Goal: Task Accomplishment & Management: Manage account settings

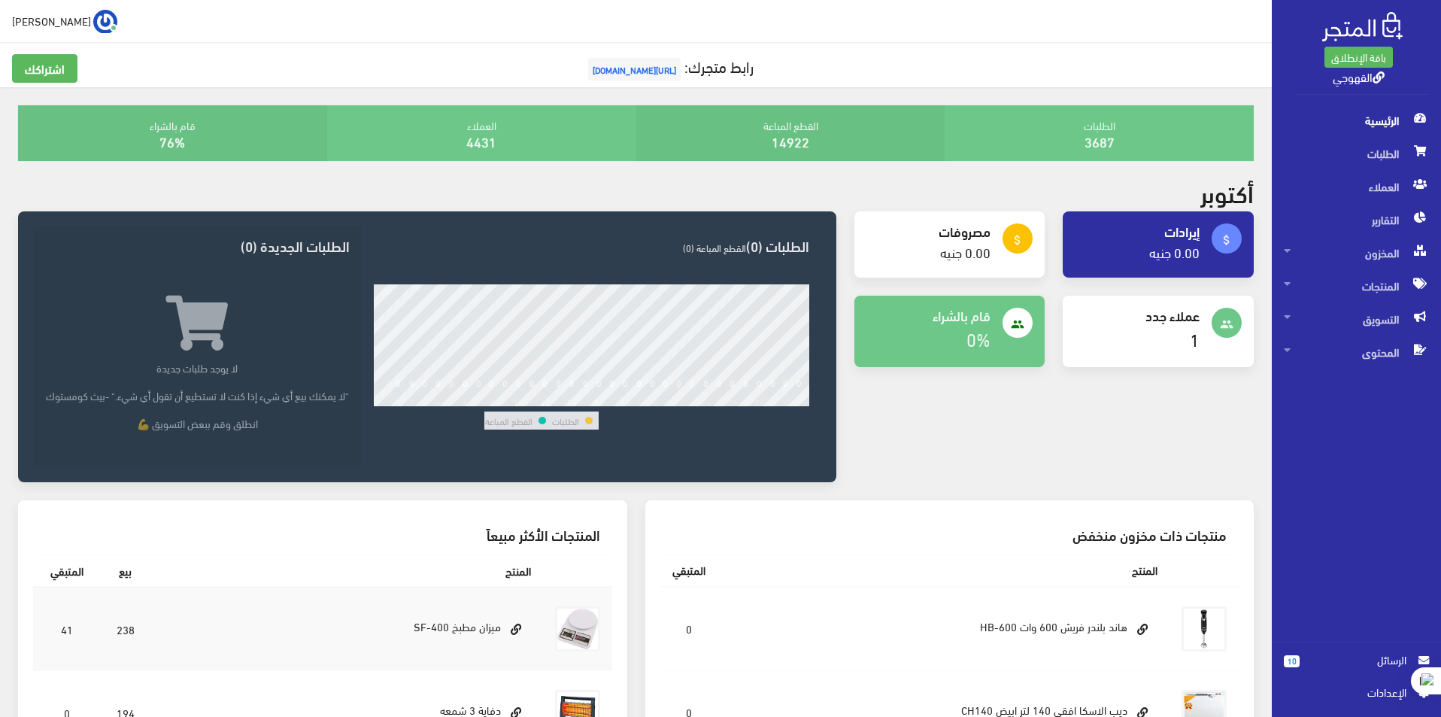
click at [1009, 396] on div "attach_money إيرادات 0.00 جنيه attach_money مصروفات" at bounding box center [1055, 355] width 418 height 289
click at [1363, 345] on span "المحتوى" at bounding box center [1356, 352] width 145 height 33
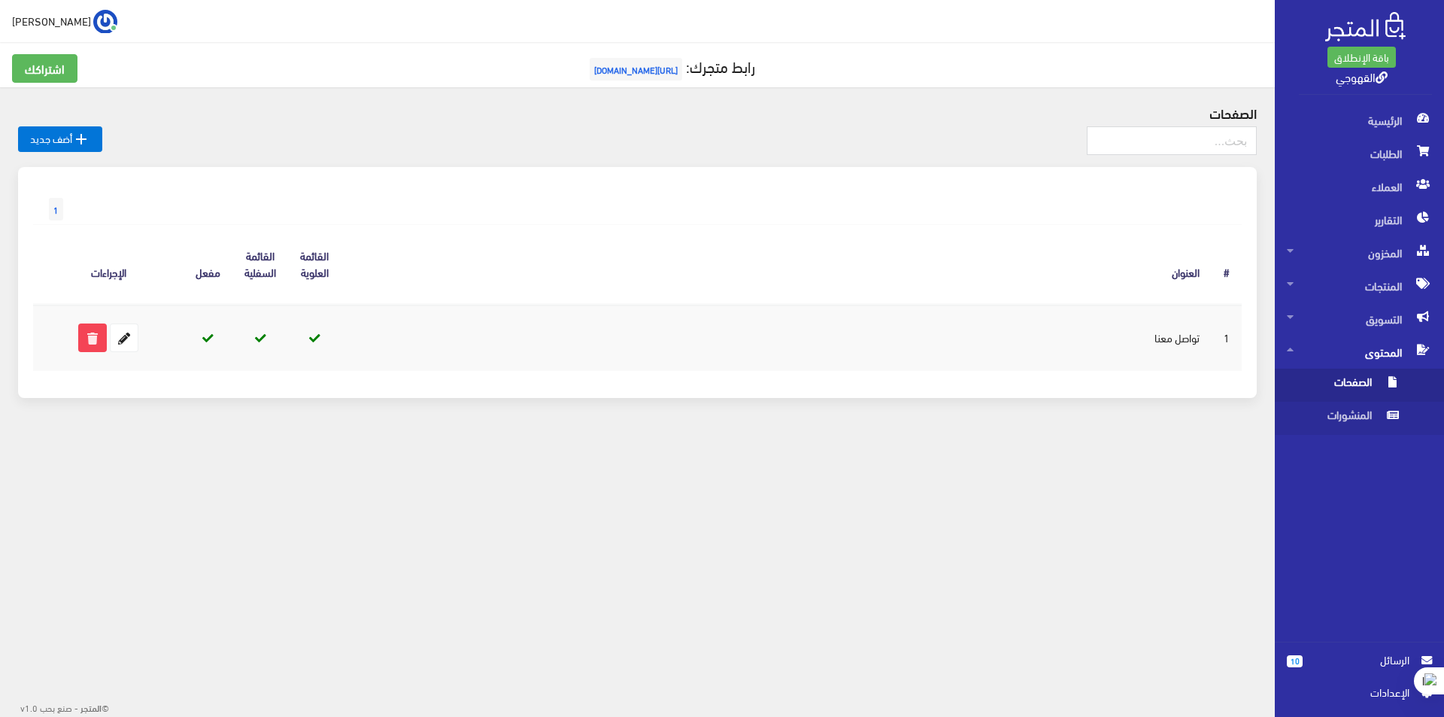
click at [1396, 393] on span "الصفحات" at bounding box center [1344, 385] width 114 height 33
click at [621, 63] on span "[URL][DOMAIN_NAME]" at bounding box center [636, 69] width 93 height 23
click at [1375, 407] on span "المنشورات" at bounding box center [1344, 418] width 114 height 33
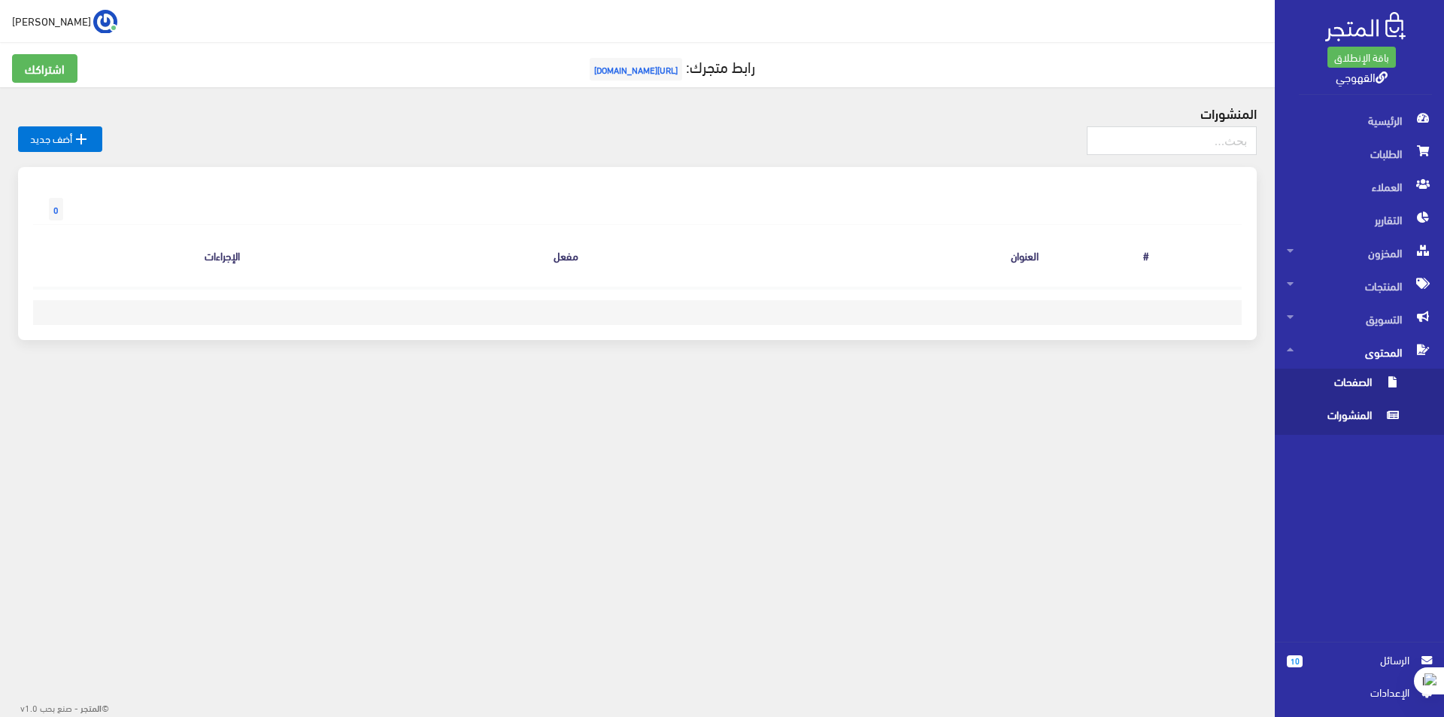
click at [1399, 374] on span at bounding box center [1393, 381] width 18 height 24
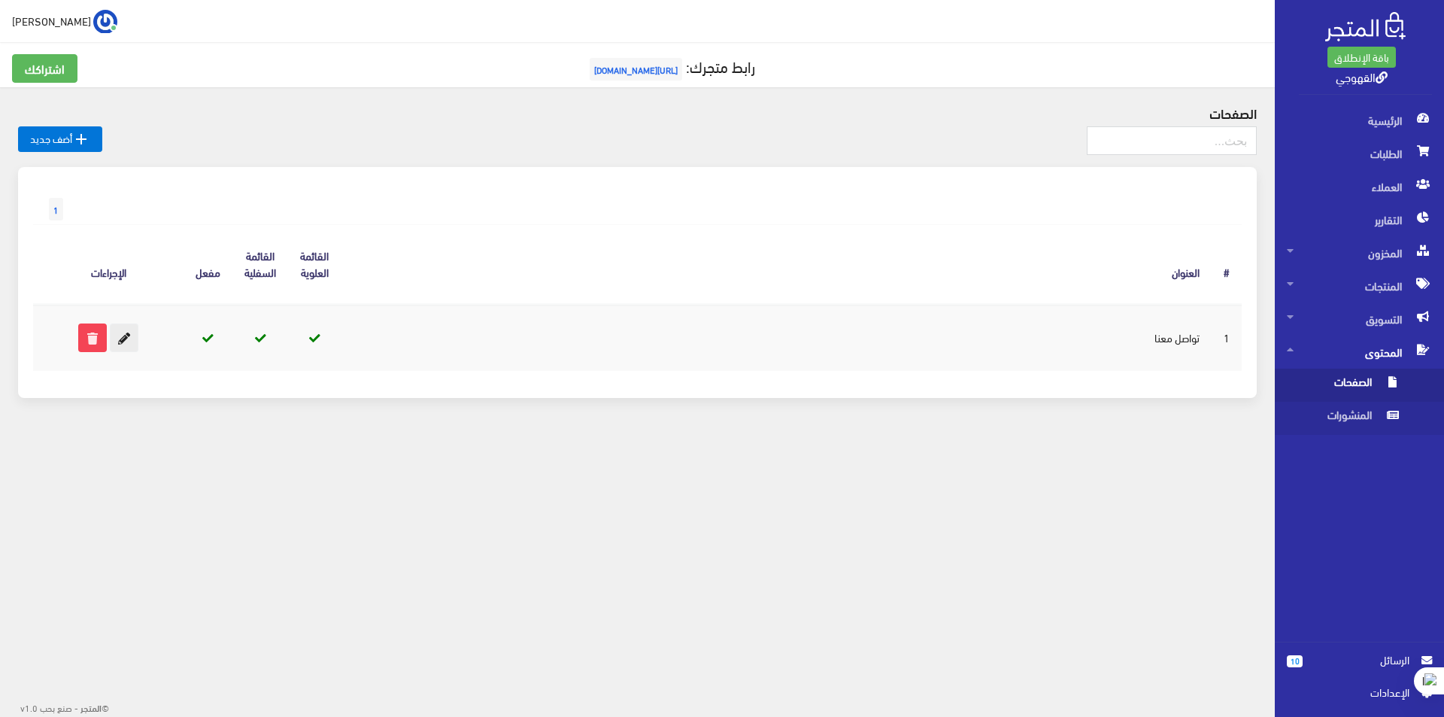
click at [135, 342] on icon at bounding box center [124, 337] width 27 height 27
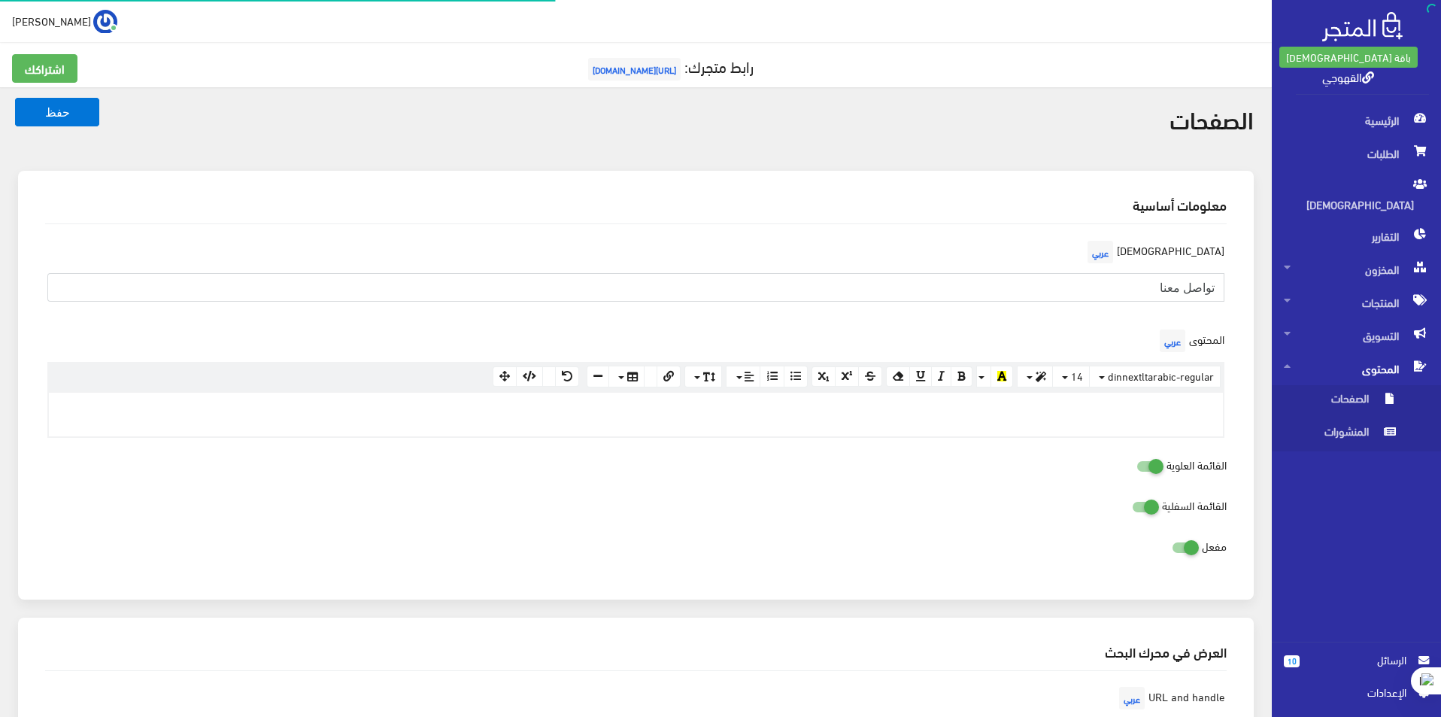
click at [1125, 281] on input "تواصل معنا" at bounding box center [635, 287] width 1177 height 29
click at [1168, 287] on input "عروض 1010" at bounding box center [635, 287] width 1177 height 29
type input "عروض 10/10"
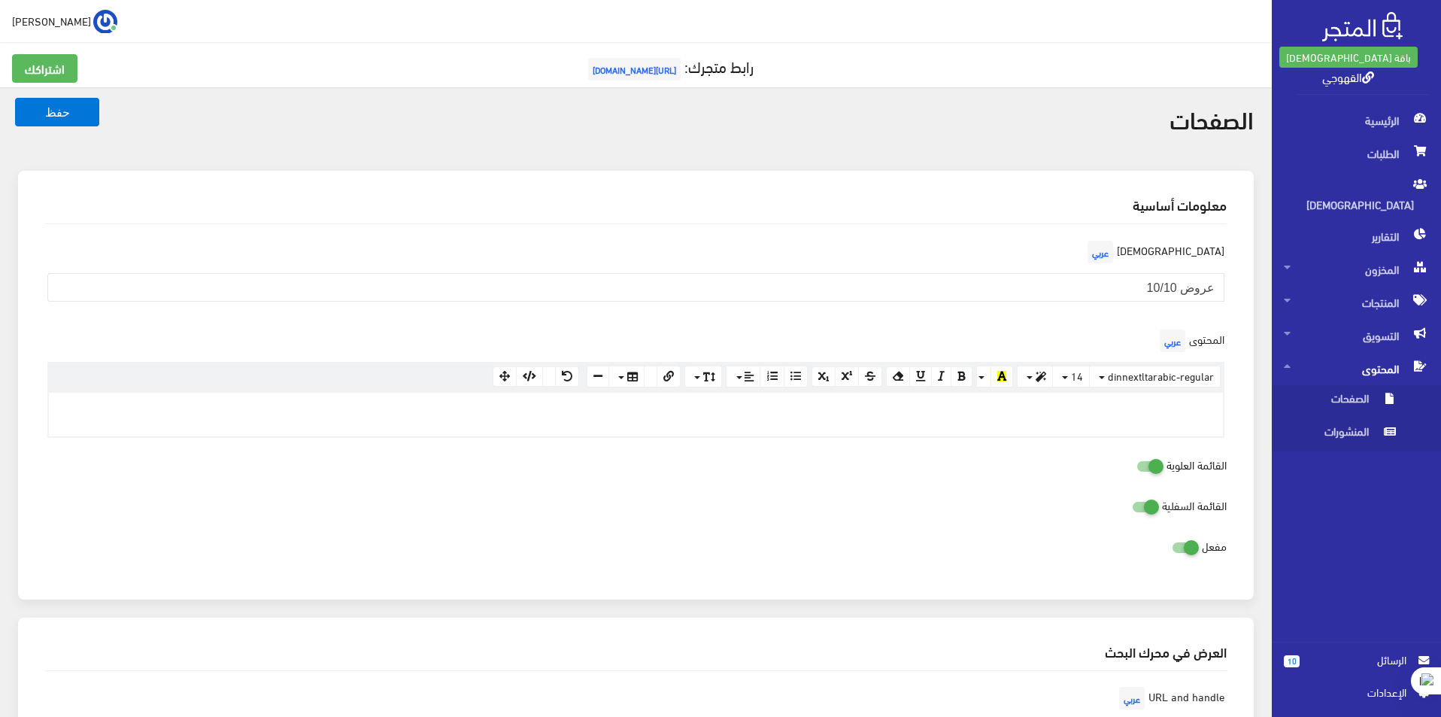
click at [1053, 331] on div "المحتوى عربي <p><br></p> × Insert Image Select from files Image URL Insert Imag…" at bounding box center [636, 382] width 1200 height 113
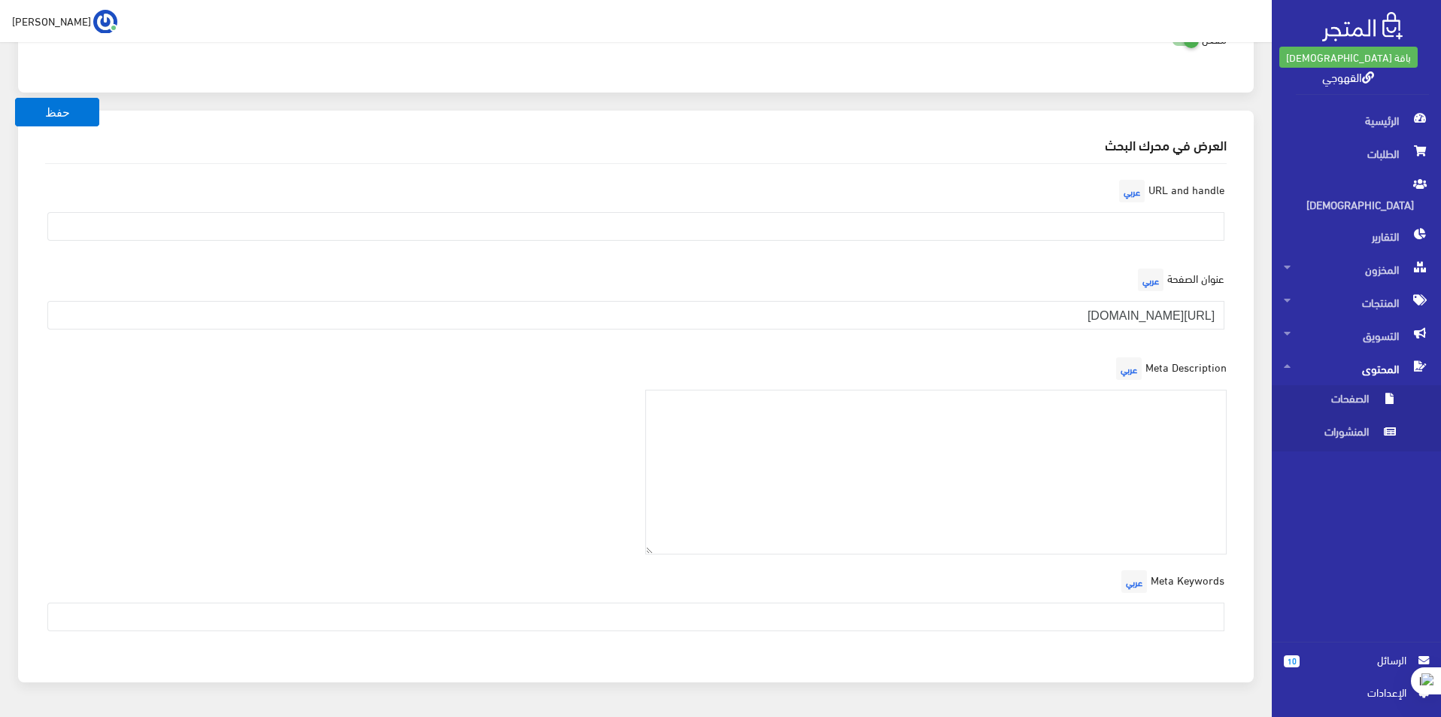
scroll to position [481, 0]
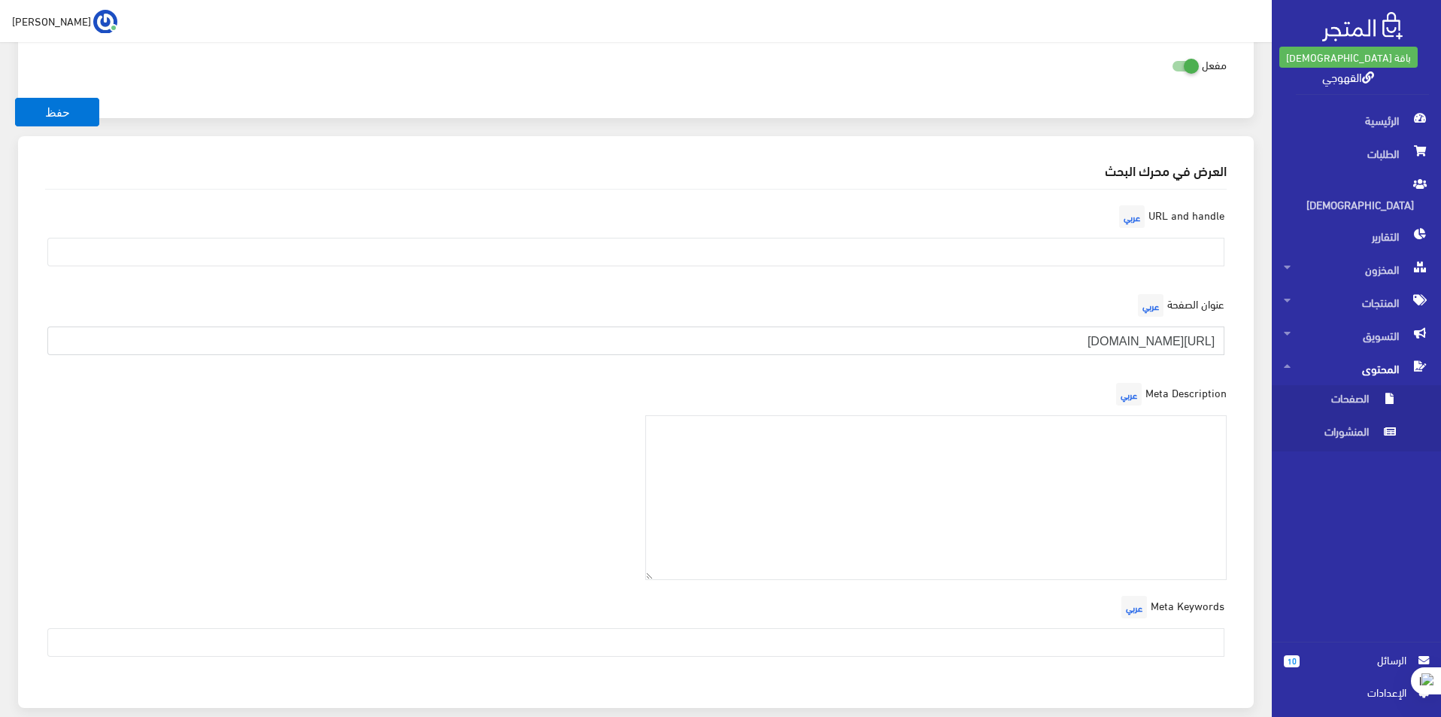
click at [1079, 346] on input "https://www.facebook.com/TarekAlahwagy/?locale=ar_AR" at bounding box center [635, 341] width 1177 height 29
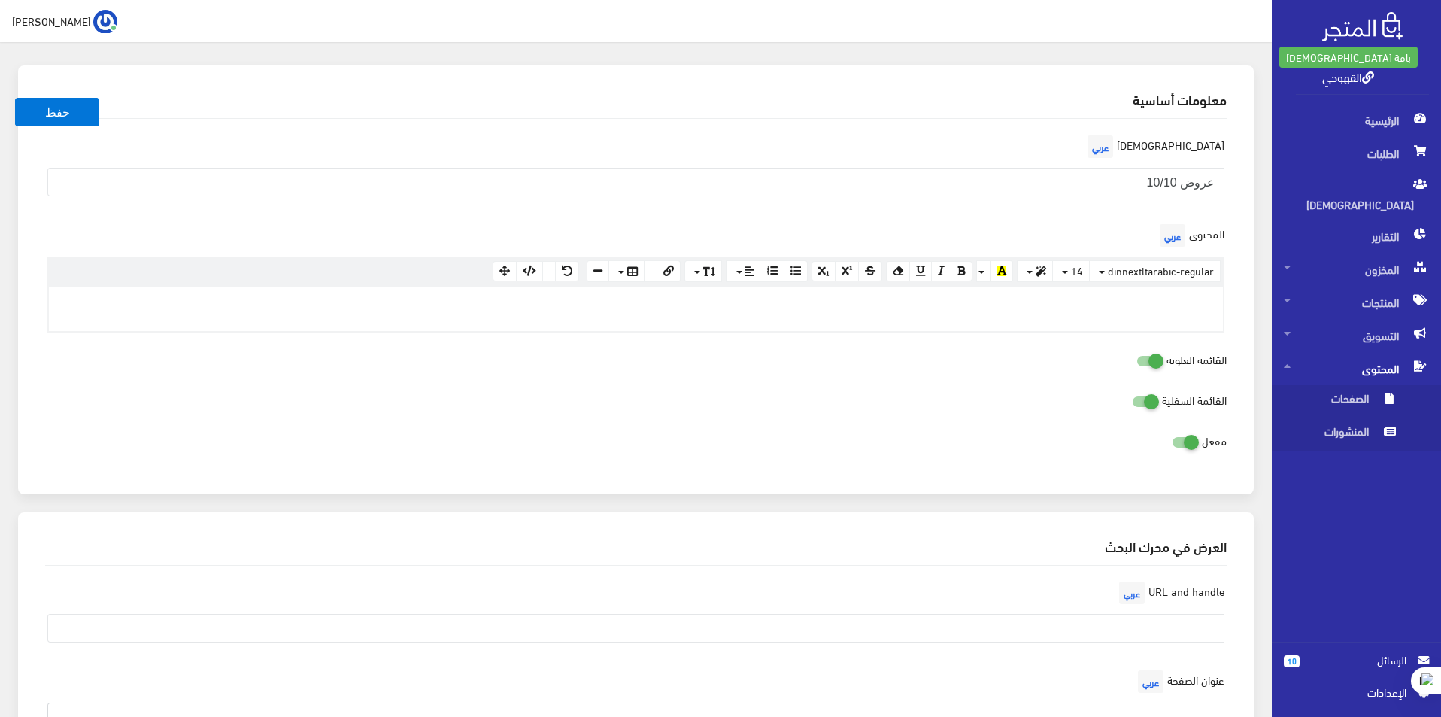
scroll to position [0, 0]
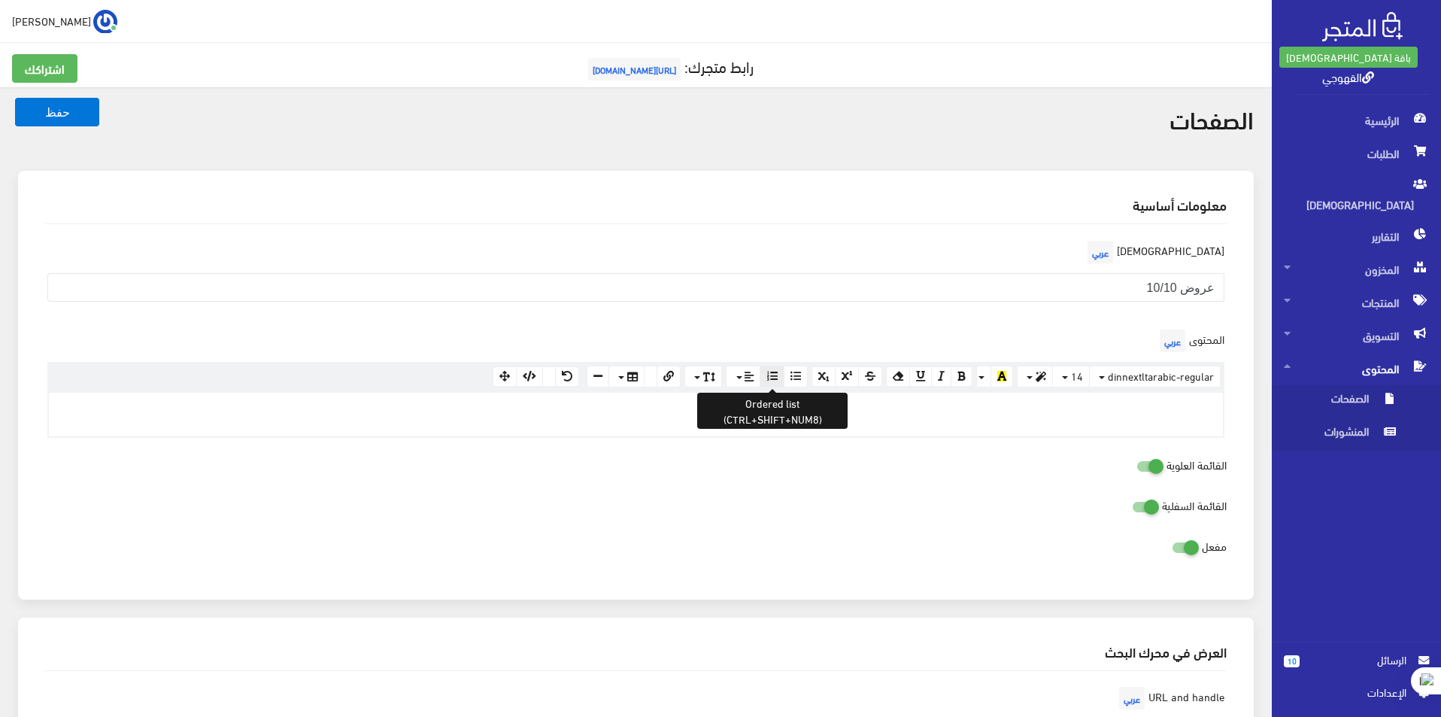
click at [781, 378] on button "button" at bounding box center [772, 377] width 24 height 23
drag, startPoint x: 1168, startPoint y: 414, endPoint x: 1283, endPoint y: 411, distance: 114.4
click at [1283, 411] on div "باقة الإنطلاق القهوجي الرئيسية 10 " at bounding box center [720, 637] width 1441 height 1274
click at [1170, 408] on li at bounding box center [620, 408] width 1129 height 17
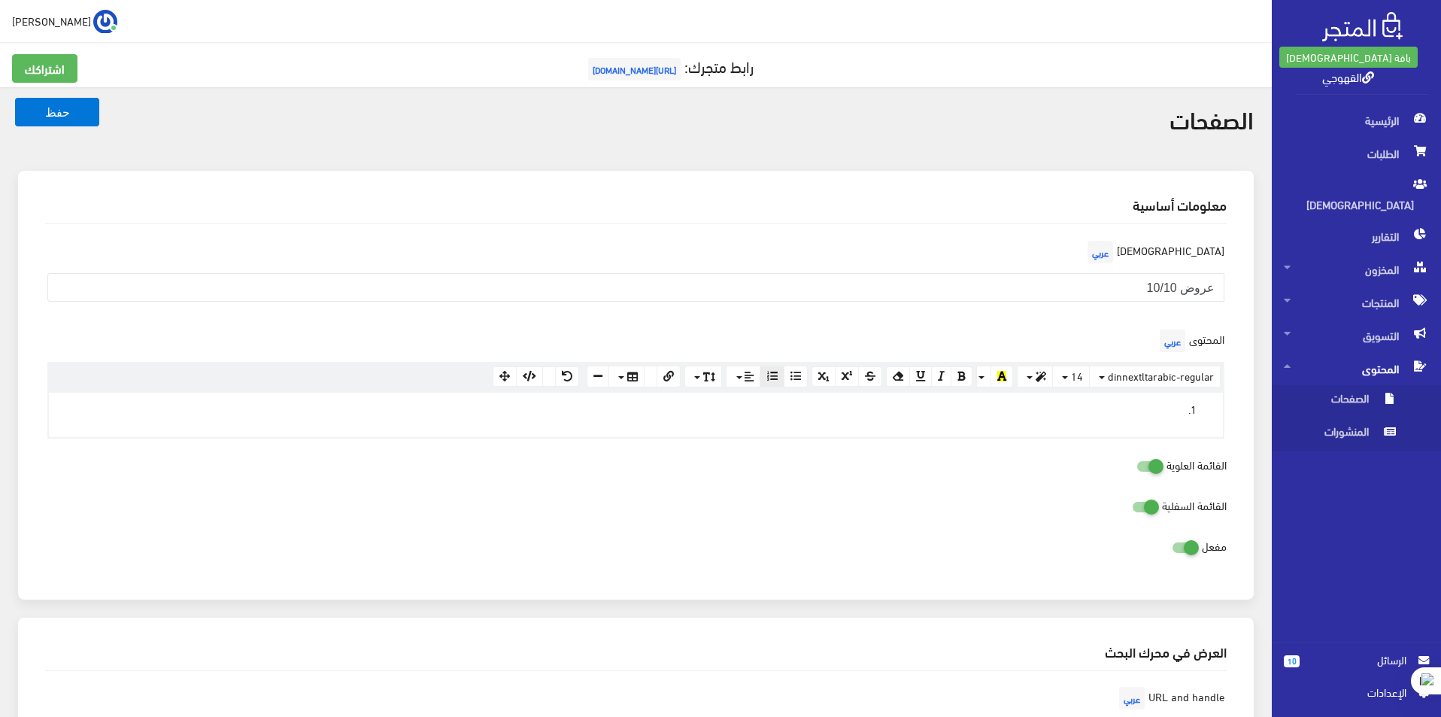
click at [1170, 408] on li at bounding box center [620, 408] width 1129 height 17
click at [766, 378] on button "button" at bounding box center [772, 377] width 24 height 23
click at [769, 378] on icon "button" at bounding box center [772, 376] width 11 height 11
click at [852, 324] on div "العنوان عربي عروض 10/10" at bounding box center [636, 281] width 1200 height 89
click at [1372, 288] on span "المنتجات" at bounding box center [1356, 302] width 145 height 33
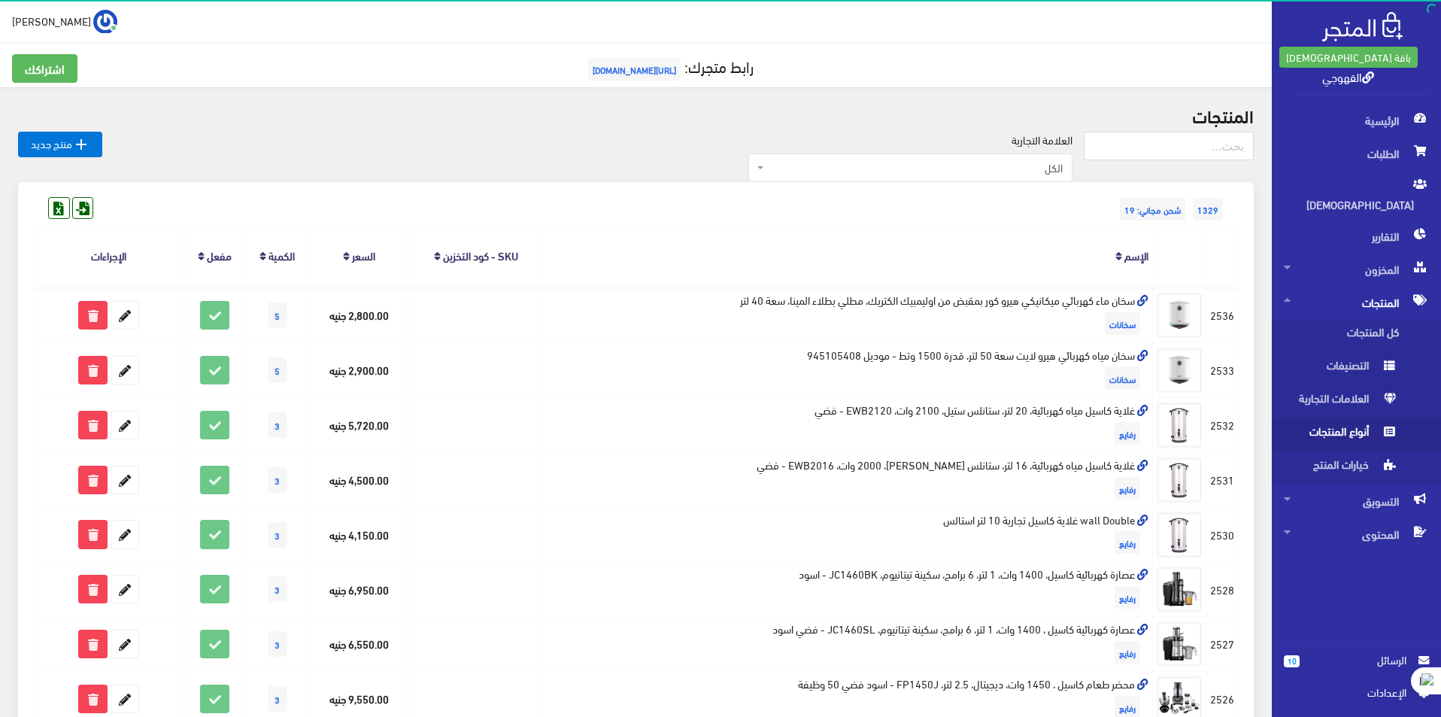
click at [1320, 418] on span "أنواع المنتجات" at bounding box center [1341, 434] width 114 height 33
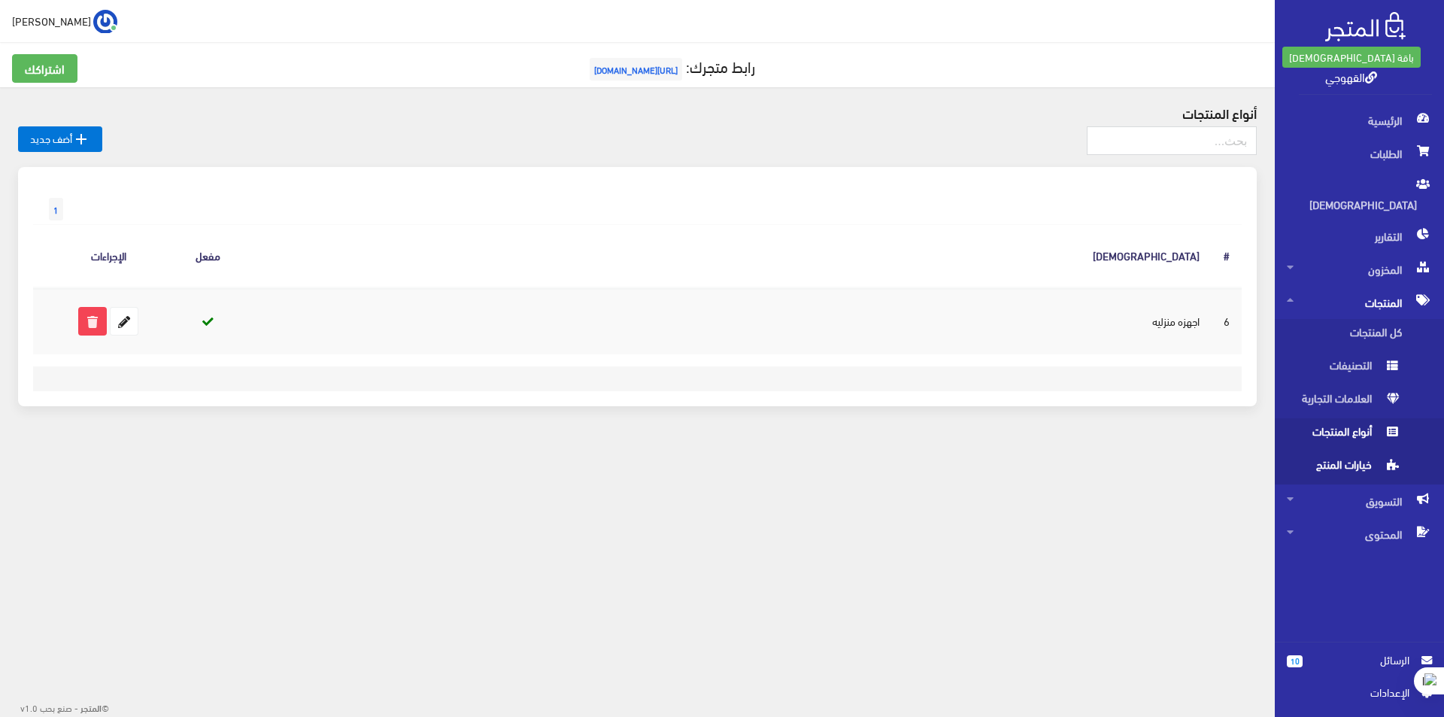
click at [1360, 451] on span "خيارات المنتج" at bounding box center [1344, 467] width 114 height 33
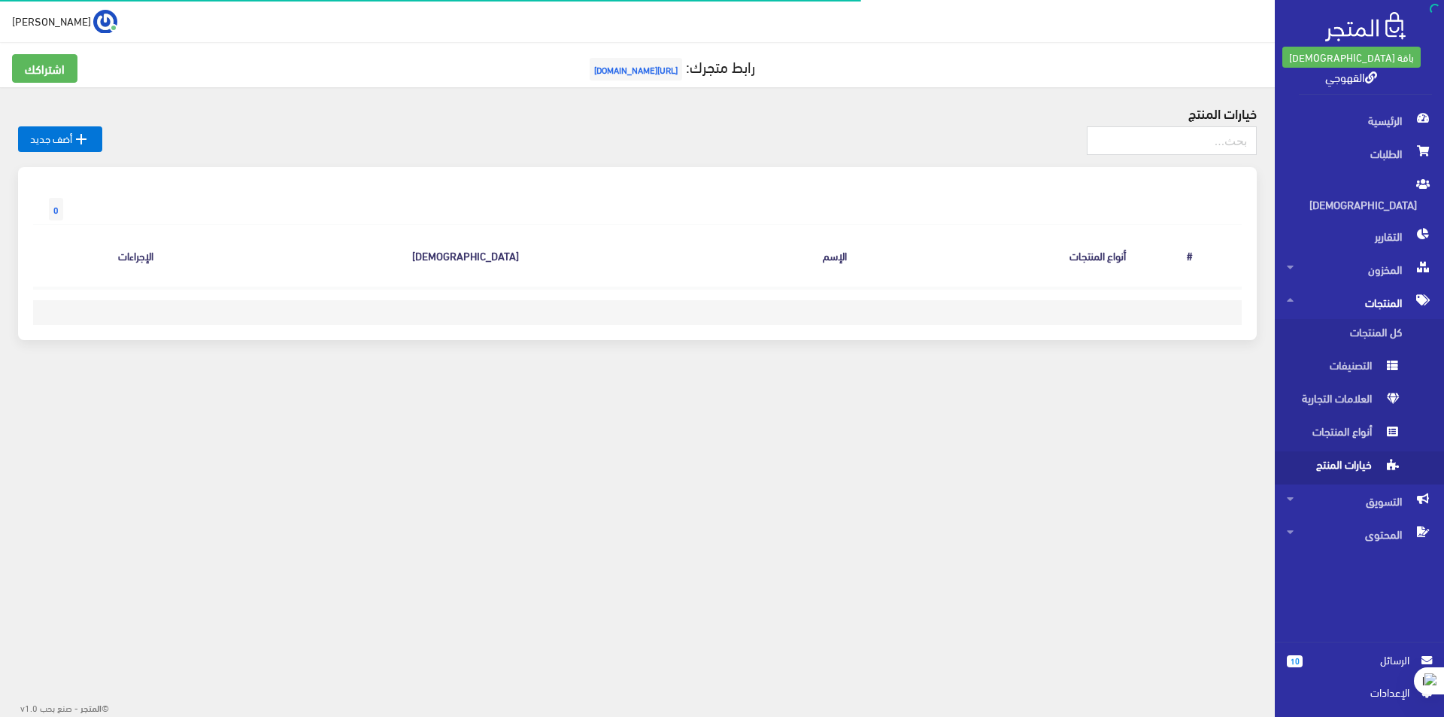
click at [1359, 451] on span "خيارات المنتج" at bounding box center [1344, 467] width 114 height 33
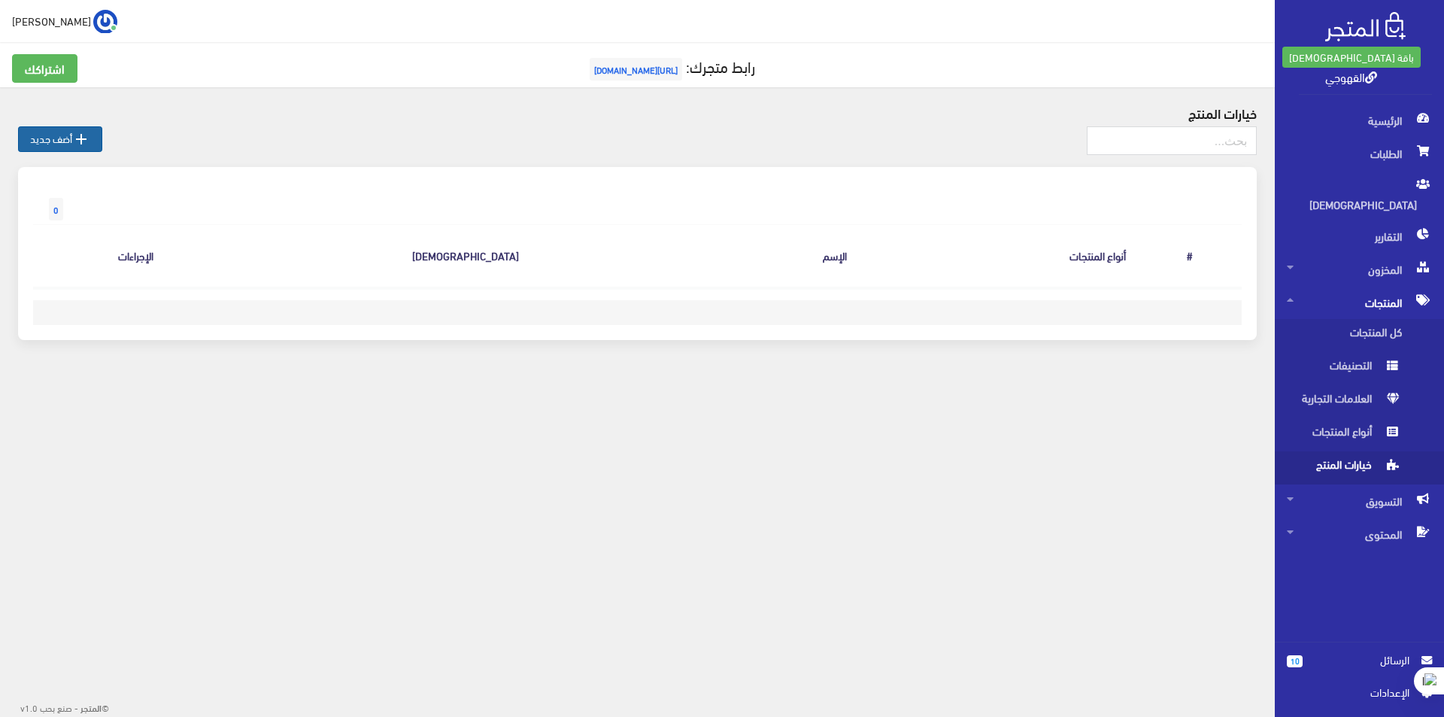
click at [73, 133] on link " أضف جديد" at bounding box center [60, 139] width 84 height 26
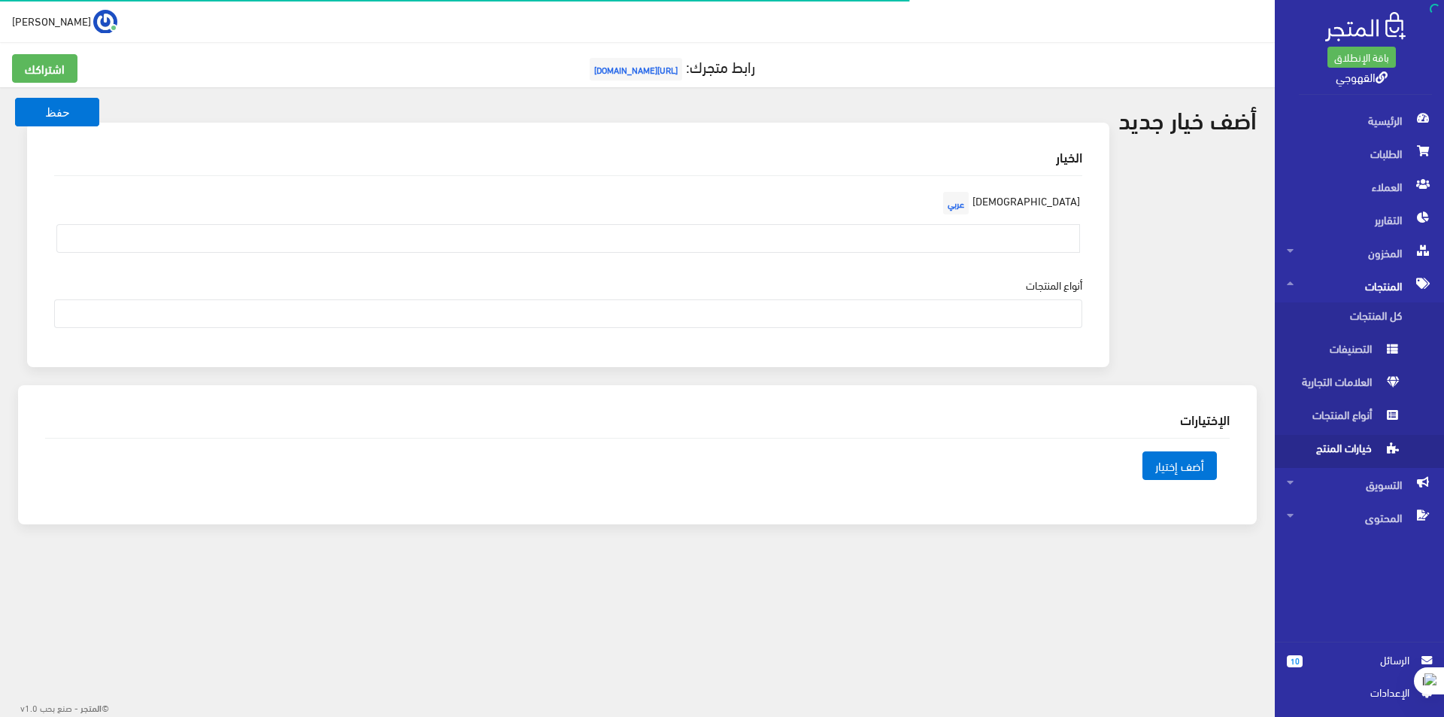
select select
drag, startPoint x: 0, startPoint y: 0, endPoint x: 1019, endPoint y: 239, distance: 1047.1
click at [1019, 239] on input "text" at bounding box center [568, 238] width 1024 height 29
type input "عروض 10/10"
click at [941, 291] on div "أنواع المنتجات اجهزه منزليه" at bounding box center [568, 302] width 1028 height 51
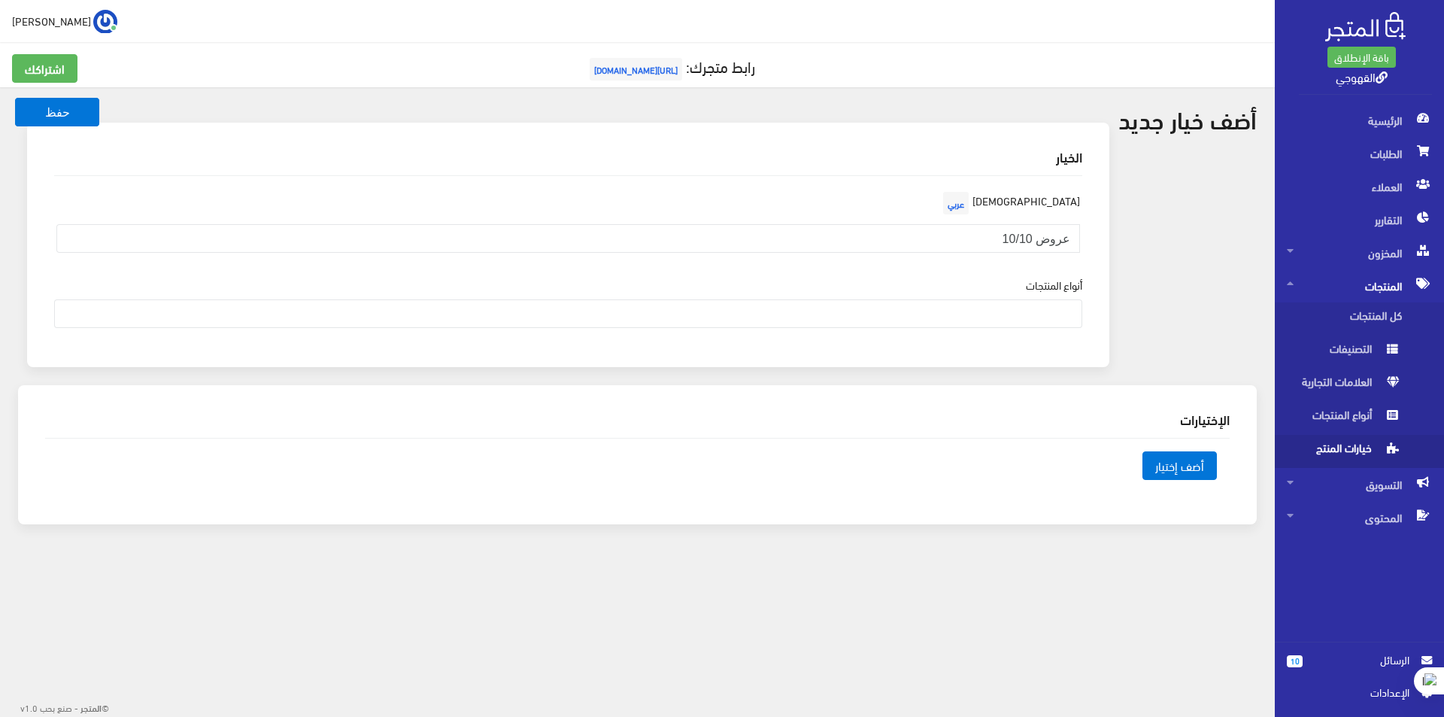
click at [941, 317] on ul at bounding box center [568, 312] width 1027 height 24
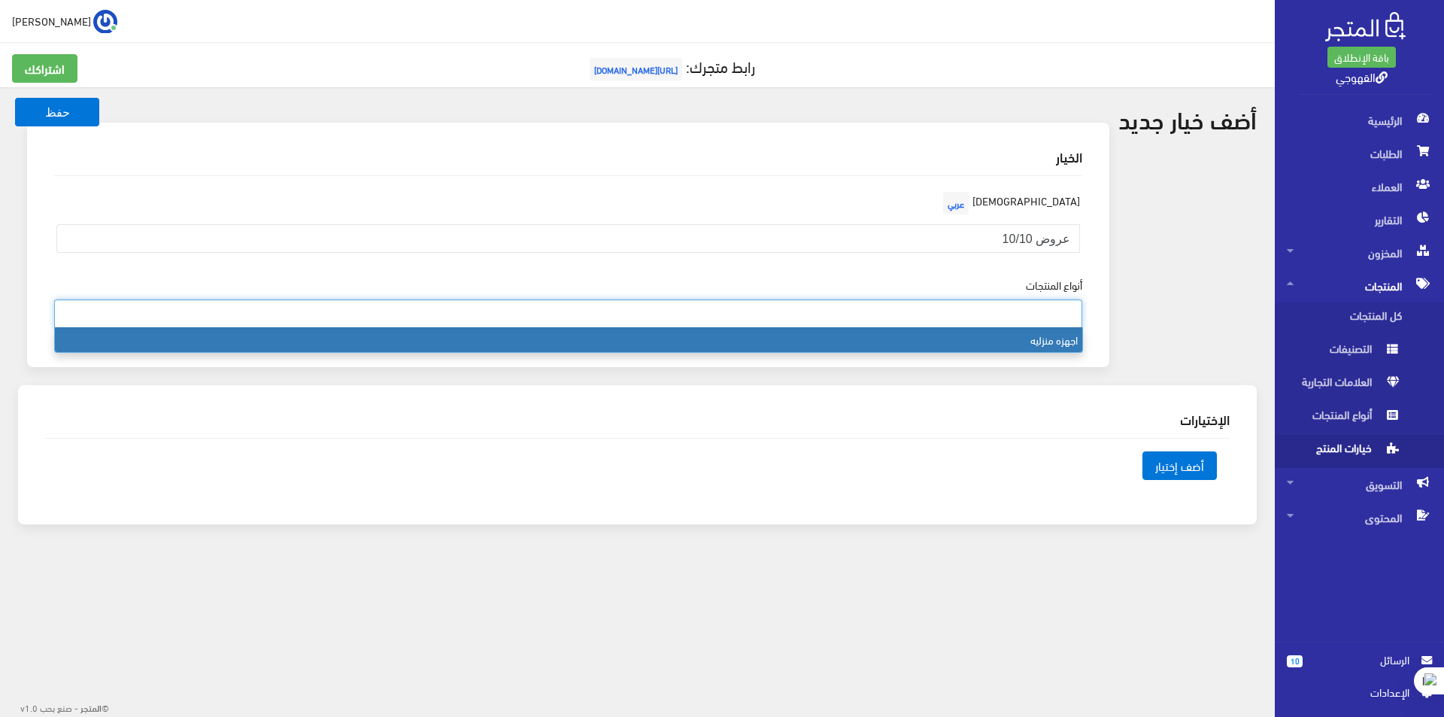
select select "6"
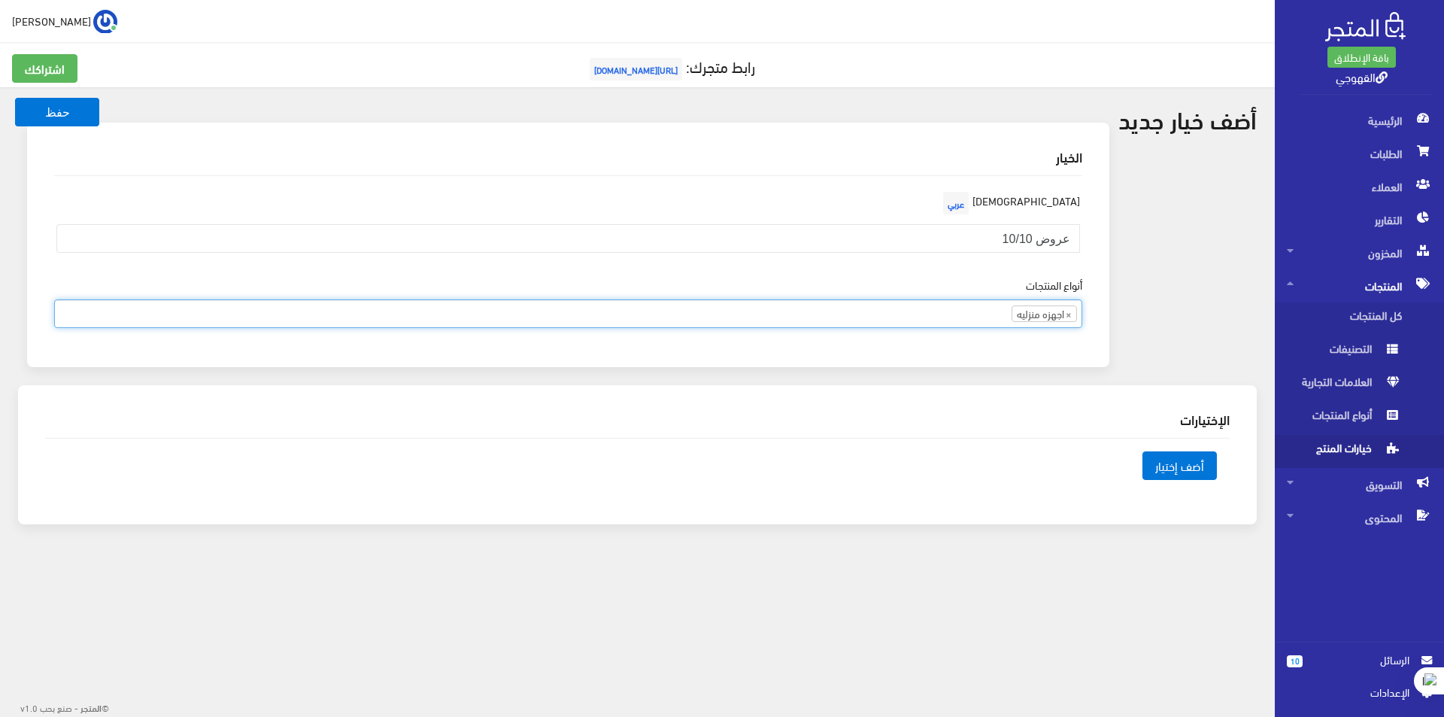
click at [1187, 481] on td "أضف إختيار" at bounding box center [988, 474] width 483 height 47
click at [1192, 470] on span "أضف إختيار" at bounding box center [1180, 465] width 74 height 29
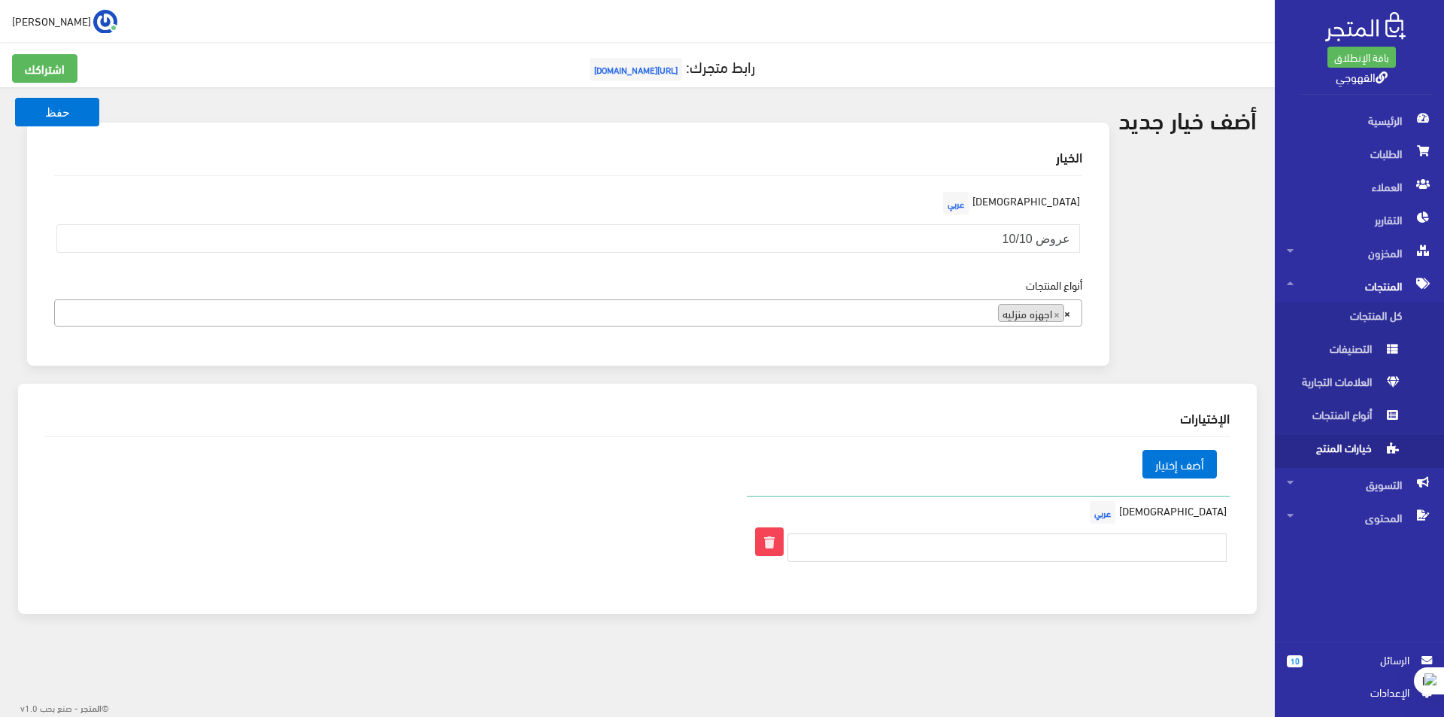
click at [1197, 536] on input "text" at bounding box center [1007, 547] width 439 height 29
type input "عرض 1"
click at [82, 98] on button "حفظ" at bounding box center [57, 112] width 84 height 29
click at [78, 98] on button "حفظ" at bounding box center [57, 112] width 84 height 29
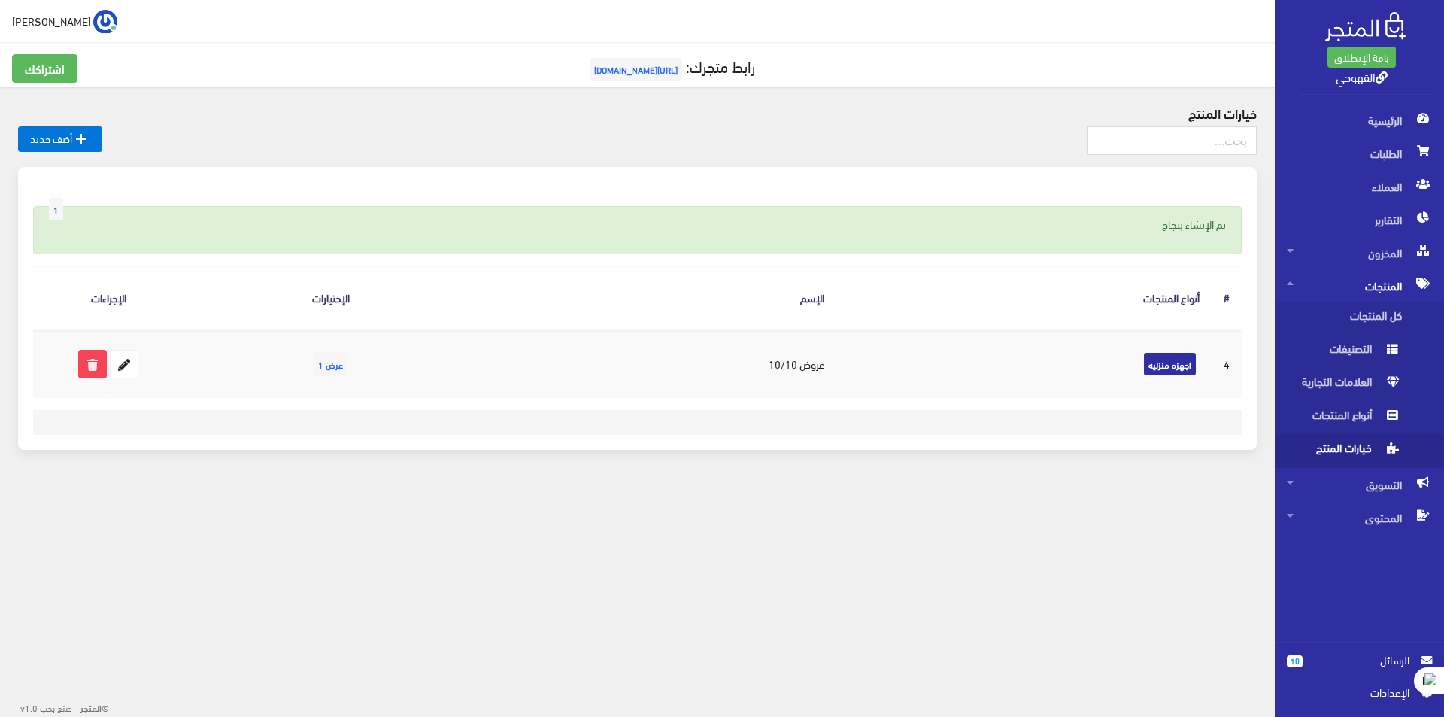
click at [955, 498] on div " [PERSON_NAME] اشتراكي تسجيل الخروج" at bounding box center [637, 267] width 1275 height 534
click at [1345, 382] on span "العلامات التجارية" at bounding box center [1344, 385] width 114 height 33
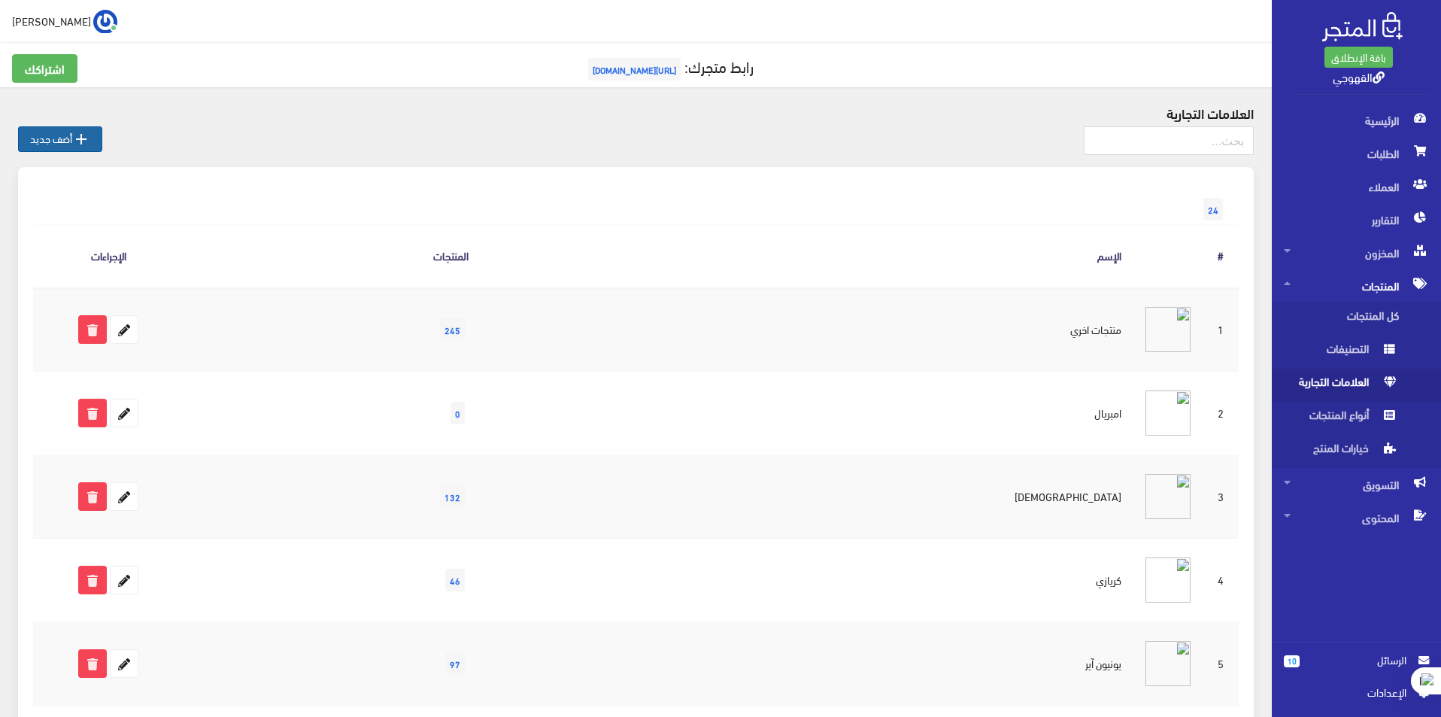
click at [62, 132] on link " أضف جديد" at bounding box center [60, 139] width 84 height 26
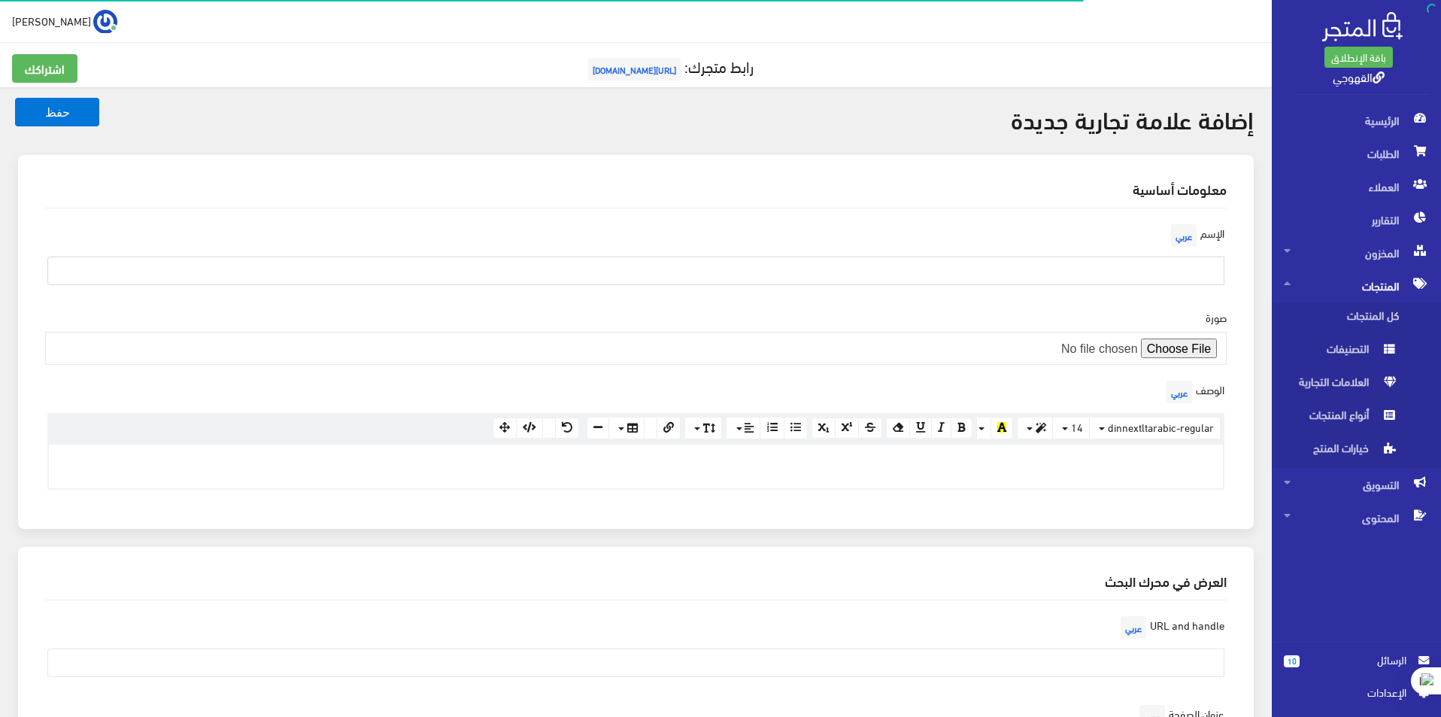
click at [986, 282] on input "text" at bounding box center [635, 271] width 1177 height 29
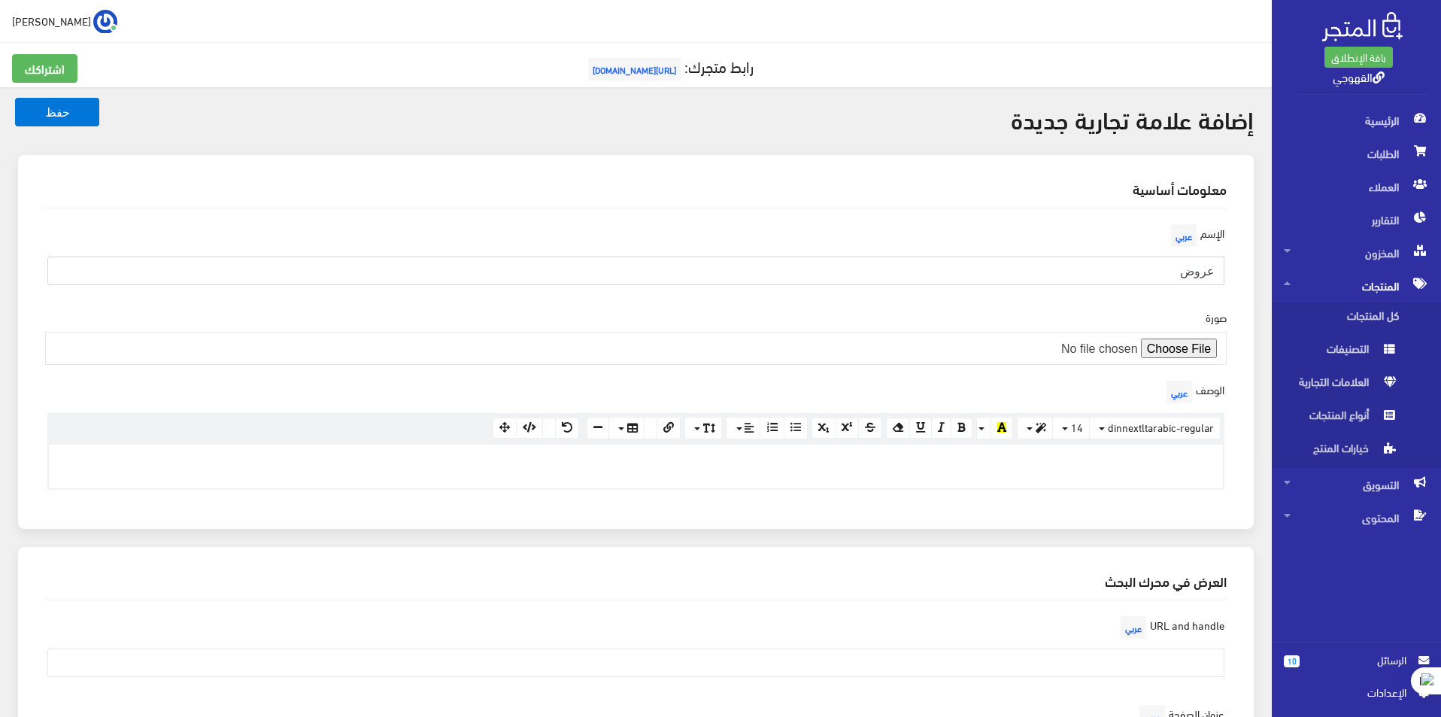
type input "عروض 10/10"
click at [1166, 348] on input "file" at bounding box center [636, 348] width 1182 height 33
type input "C:\fakepath\العرض23.png"
click at [98, 121] on button "حفظ" at bounding box center [57, 112] width 84 height 29
click at [74, 111] on button "حفظ" at bounding box center [57, 112] width 84 height 29
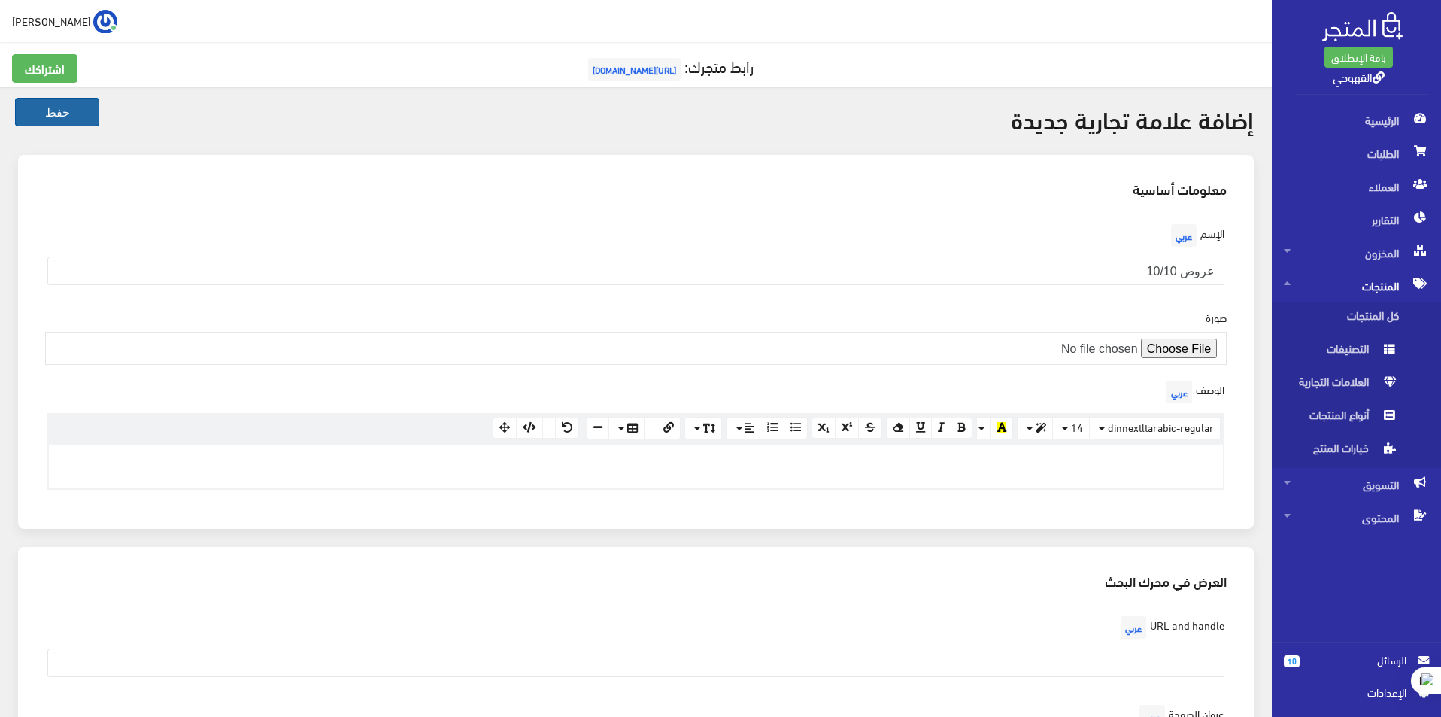
click at [70, 114] on button "حفظ" at bounding box center [57, 112] width 84 height 29
click at [47, 113] on button "حفظ" at bounding box center [57, 112] width 84 height 29
click at [57, 105] on button "حفظ" at bounding box center [57, 112] width 84 height 29
click at [47, 117] on button "حفظ" at bounding box center [57, 112] width 84 height 29
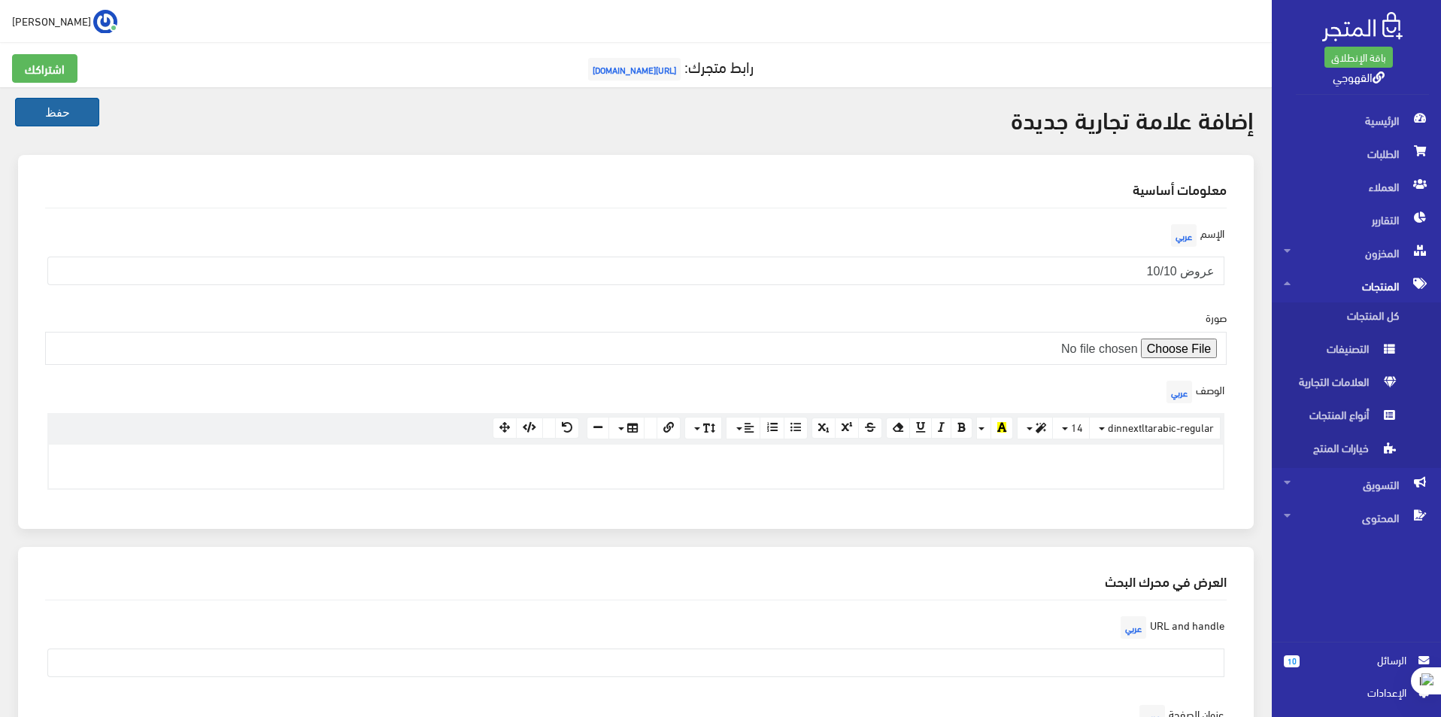
click at [39, 108] on button "حفظ" at bounding box center [57, 112] width 84 height 29
